Goal: Task Accomplishment & Management: Complete application form

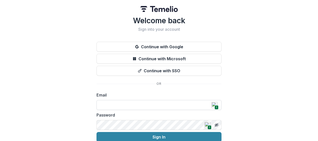
type input "**********"
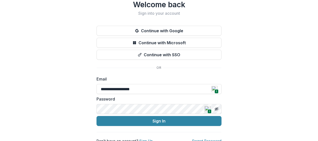
scroll to position [22, 0]
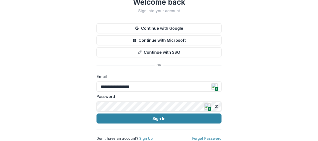
click at [208, 107] on span "1" at bounding box center [210, 109] width 4 height 4
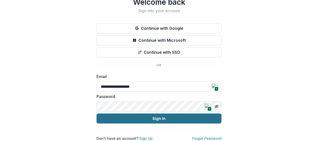
click at [164, 114] on button "Sign In" at bounding box center [159, 119] width 125 height 10
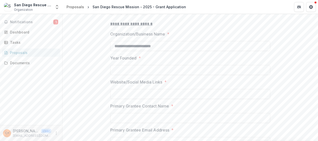
scroll to position [91, 0]
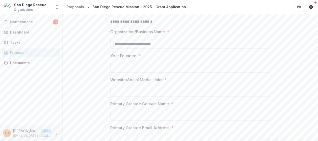
click at [175, 73] on input "Year Founded *" at bounding box center [190, 68] width 160 height 10
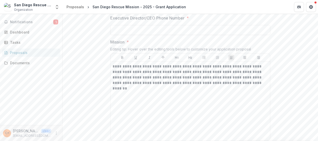
scroll to position [297, 0]
type input "****"
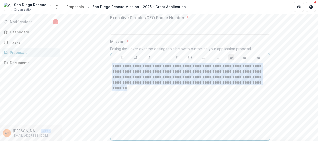
drag, startPoint x: 113, startPoint y: 70, endPoint x: 266, endPoint y: 94, distance: 155.5
click at [266, 94] on div "**********" at bounding box center [191, 101] width 156 height 75
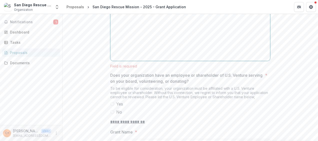
scroll to position [379, 0]
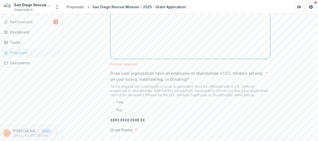
click at [199, 24] on div at bounding box center [191, 19] width 156 height 75
click at [253, 82] on p "Does your organization have an employee or shareholder of U.S. Venture serving …" at bounding box center [186, 76] width 153 height 12
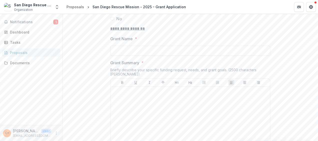
scroll to position [490, 0]
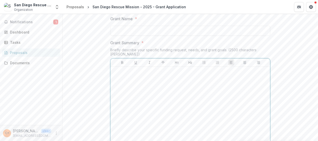
click at [253, 85] on div at bounding box center [191, 106] width 156 height 75
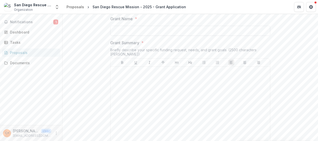
click at [200, 35] on input "Grant Name *" at bounding box center [190, 31] width 160 height 10
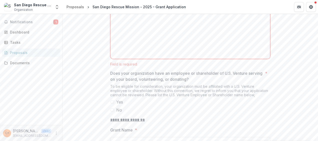
click at [111, 104] on span at bounding box center [112, 102] width 4 height 4
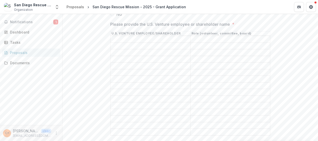
scroll to position [470, 0]
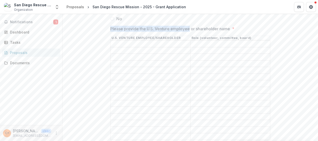
drag, startPoint x: 108, startPoint y: 32, endPoint x: 189, endPoint y: 33, distance: 81.3
copy p "Please provide the U.S. Venture employee"
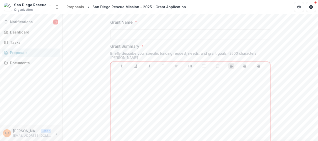
scroll to position [607, 0]
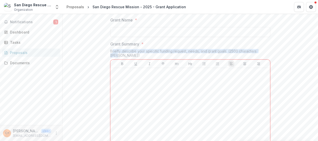
drag, startPoint x: 111, startPoint y: 48, endPoint x: 285, endPoint y: 46, distance: 174.0
copy div "riefly describe your specific funding request, needs, and grant goals. (2500 ch…"
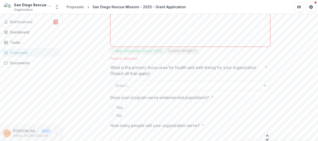
scroll to position [710, 0]
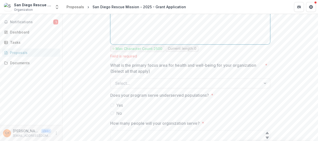
click at [217, 26] on div at bounding box center [191, 4] width 156 height 75
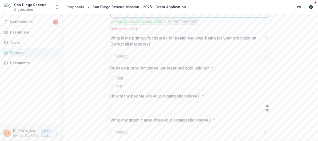
scroll to position [740, 0]
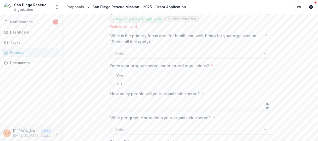
click at [265, 49] on div at bounding box center [265, 54] width 9 height 10
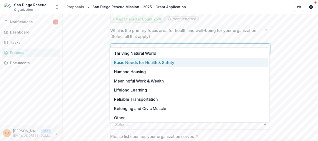
click at [125, 64] on div "Basic Needs for Health & Safety" at bounding box center [190, 62] width 158 height 9
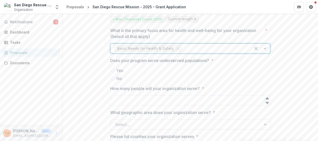
click at [264, 44] on div at bounding box center [260, 49] width 19 height 10
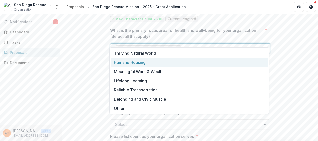
click at [140, 61] on div "Humane Housing" at bounding box center [190, 62] width 158 height 9
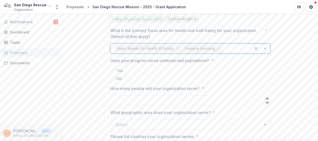
click at [112, 69] on span at bounding box center [112, 71] width 4 height 4
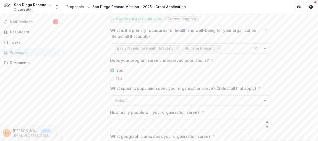
click at [165, 97] on div at bounding box center [186, 100] width 142 height 7
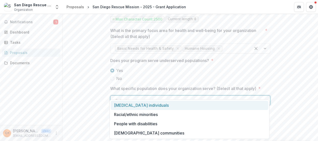
click at [129, 105] on div "[MEDICAL_DATA] individuals" at bounding box center [190, 105] width 158 height 9
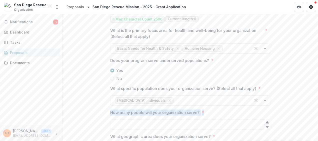
drag, startPoint x: 106, startPoint y: 104, endPoint x: 222, endPoint y: 100, distance: 116.8
copy label "How many people will your organization serve? *"
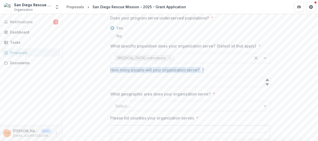
scroll to position [805, 0]
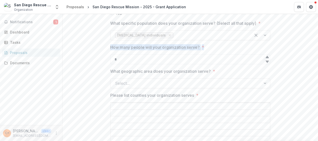
click at [266, 56] on icon at bounding box center [267, 57] width 3 height 2
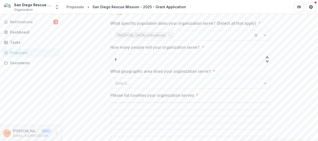
type input "*"
click at [266, 61] on icon at bounding box center [267, 62] width 3 height 2
click at [187, 80] on div at bounding box center [186, 83] width 142 height 7
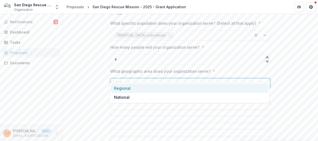
click at [174, 90] on div "Regional" at bounding box center [190, 88] width 158 height 9
click at [170, 104] on input "Please list counties your organization serves *" at bounding box center [191, 107] width 160 height 6
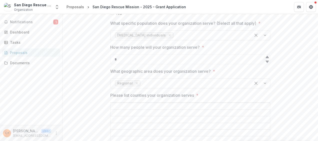
click at [170, 104] on input "Please list counties your organization serves *" at bounding box center [191, 107] width 160 height 6
type input "*"
click at [141, 104] on input "*********" at bounding box center [191, 107] width 160 height 6
type input "**********"
click at [294, 86] on div "**********" at bounding box center [191, 138] width 256 height 1675
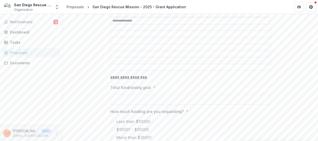
scroll to position [886, 0]
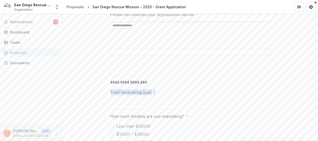
drag, startPoint x: 108, startPoint y: 80, endPoint x: 172, endPoint y: 80, distance: 64.0
click at [172, 80] on div "**********" at bounding box center [190, 57] width 168 height 1675
copy label "Total fundraising goal *"
click at [112, 124] on span at bounding box center [112, 126] width 4 height 4
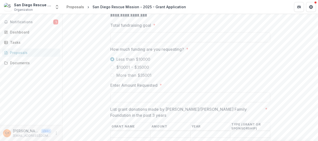
scroll to position [973, 0]
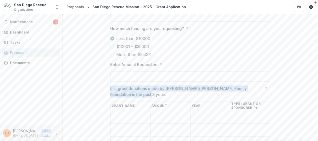
drag, startPoint x: 135, startPoint y: 84, endPoint x: 104, endPoint y: 78, distance: 31.0
copy p "List grant donations made by [PERSON_NAME]/[PERSON_NAME] Family Foundation in t…"
click at [171, 72] on input "Enter Amount Requested *" at bounding box center [190, 77] width 160 height 10
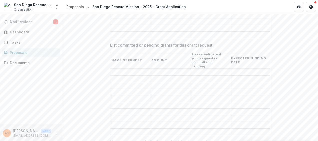
scroll to position [1107, 0]
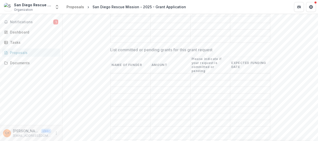
type input "*******"
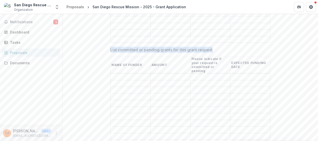
drag, startPoint x: 108, startPoint y: 33, endPoint x: 241, endPoint y: 31, distance: 133.5
copy p "List committed or pending grants for this grant request"
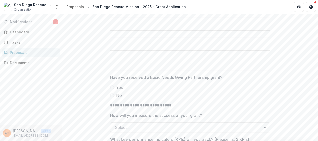
scroll to position [1188, 0]
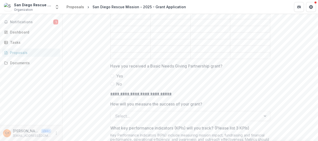
click at [111, 82] on span at bounding box center [112, 84] width 4 height 4
click at [263, 111] on div at bounding box center [265, 116] width 9 height 10
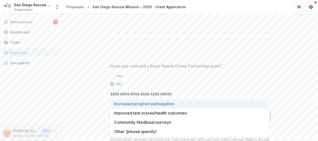
click at [154, 103] on div "Increased program participation" at bounding box center [190, 103] width 158 height 9
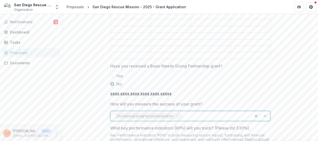
click at [265, 111] on div at bounding box center [260, 116] width 19 height 10
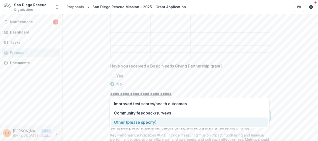
click at [127, 122] on div "Other (please specify)" at bounding box center [190, 122] width 158 height 9
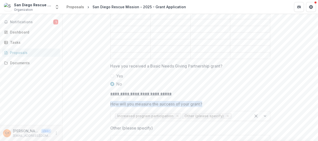
drag, startPoint x: 101, startPoint y: 80, endPoint x: 231, endPoint y: 77, distance: 130.3
copy p "How will you measure the success of your grant?"
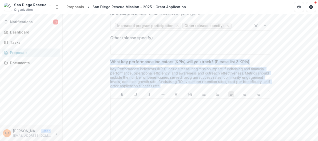
drag, startPoint x: 109, startPoint y: 36, endPoint x: 168, endPoint y: 64, distance: 64.4
copy div "What key performance indicators (KPIs) will you track? (Please list 3 KPIs) Key…"
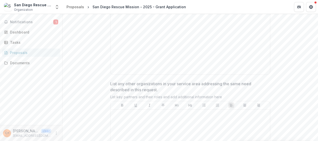
scroll to position [1384, 0]
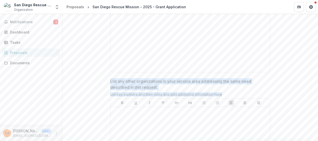
drag, startPoint x: 107, startPoint y: 57, endPoint x: 234, endPoint y: 70, distance: 127.7
copy div "List any other organizations in your service area addressing the same need desc…"
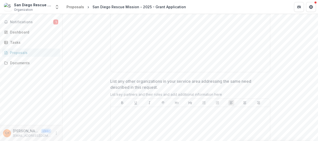
drag, startPoint x: 316, startPoint y: 116, endPoint x: 317, endPoint y: 119, distance: 3.3
click at [317, 119] on div "**********" at bounding box center [191, 77] width 256 height 127
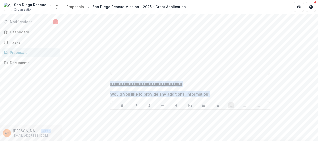
drag, startPoint x: 109, startPoint y: 58, endPoint x: 222, endPoint y: 72, distance: 114.4
copy div "**********"
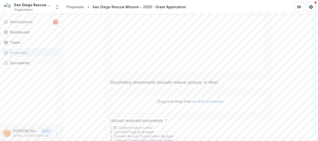
scroll to position [1613, 0]
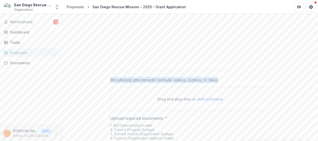
drag, startPoint x: 105, startPoint y: 55, endPoint x: 253, endPoint y: 52, distance: 147.8
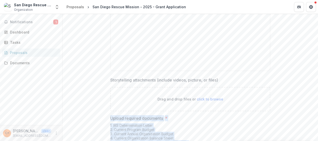
drag, startPoint x: 107, startPoint y: 94, endPoint x: 187, endPoint y: 127, distance: 86.2
